Goal: Check status

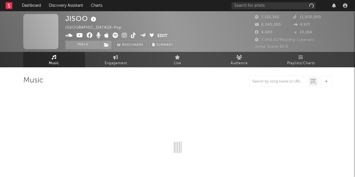
select select "6m"
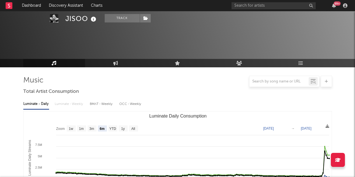
scroll to position [345, 0]
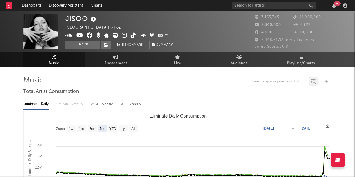
select select "6m"
